Goal: Information Seeking & Learning: Learn about a topic

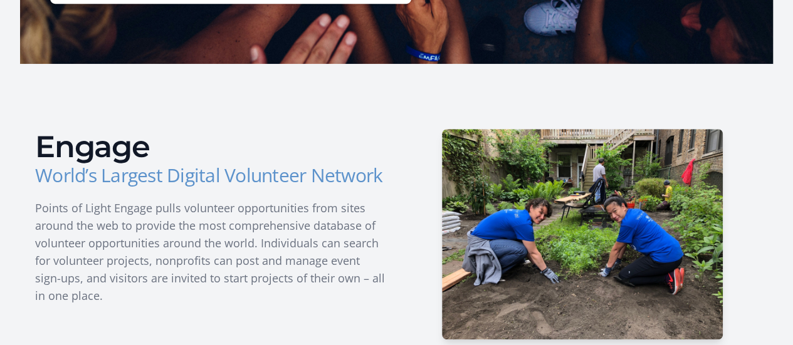
scroll to position [79, 0]
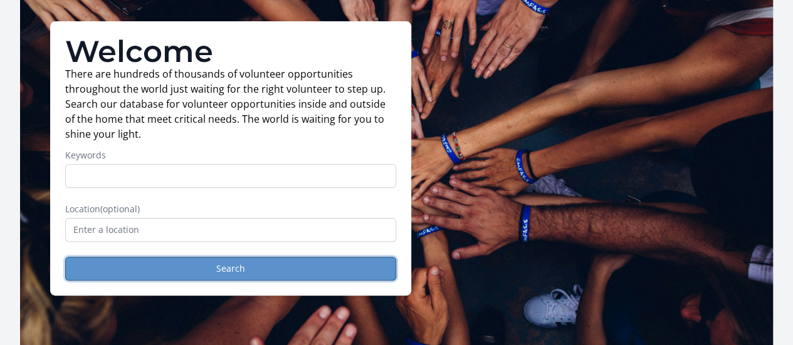
click at [214, 276] on button "Search" at bounding box center [230, 269] width 331 height 24
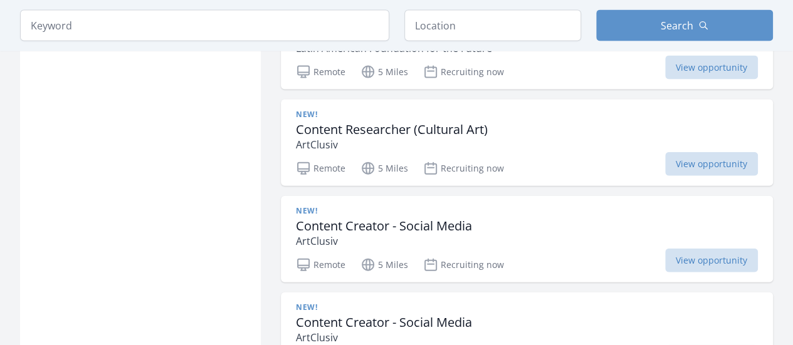
scroll to position [1370, 0]
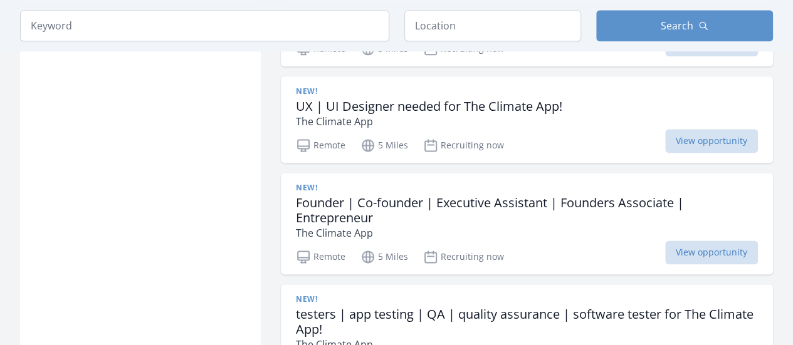
scroll to position [3140, 0]
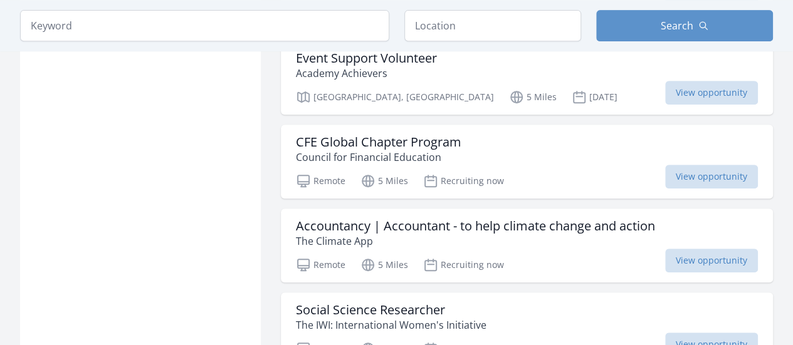
scroll to position [5078, 0]
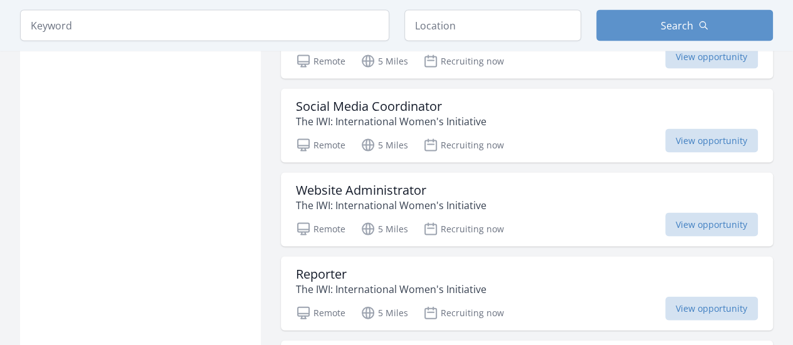
scroll to position [1590, 0]
